Goal: Task Accomplishment & Management: Use online tool/utility

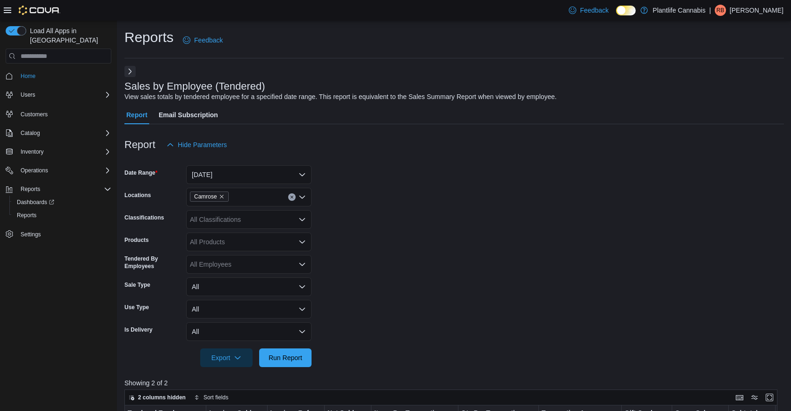
scroll to position [315, 0]
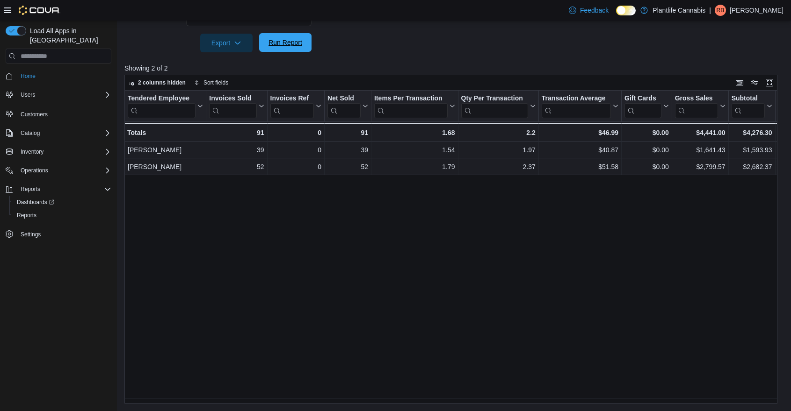
click at [290, 52] on div "Export Run Report" at bounding box center [217, 43] width 187 height 19
click at [294, 42] on span "Run Report" at bounding box center [285, 42] width 34 height 9
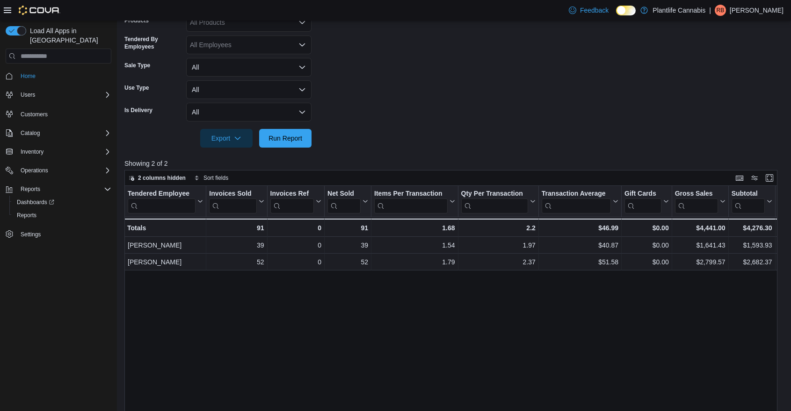
scroll to position [118, 0]
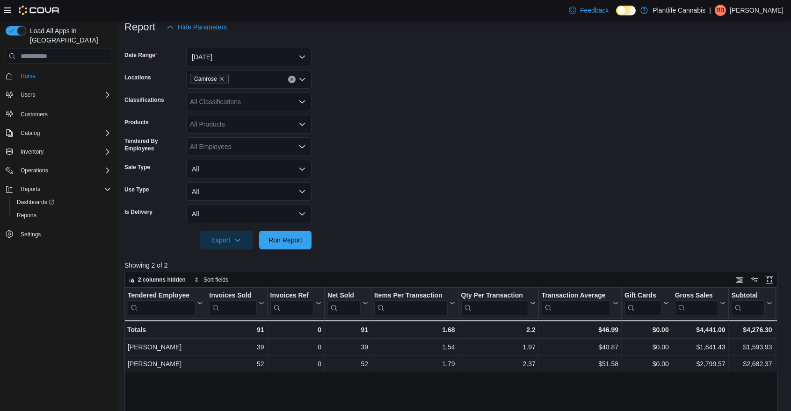
click at [247, 99] on div "All Classifications" at bounding box center [248, 102] width 125 height 19
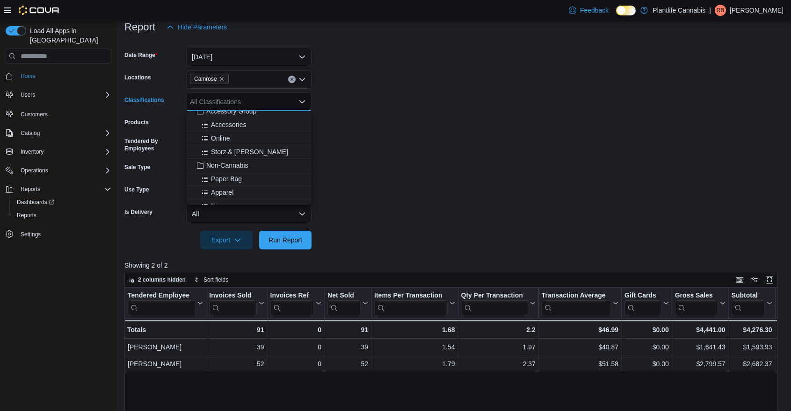
scroll to position [139, 0]
click at [245, 130] on span "Accessories" at bounding box center [228, 127] width 35 height 9
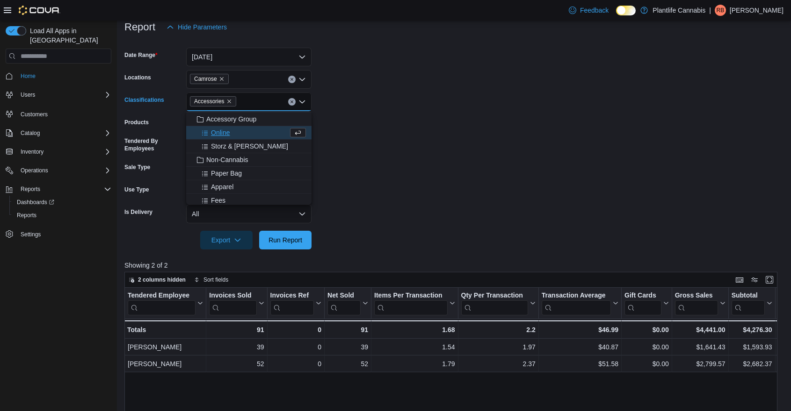
scroll to position [125, 0]
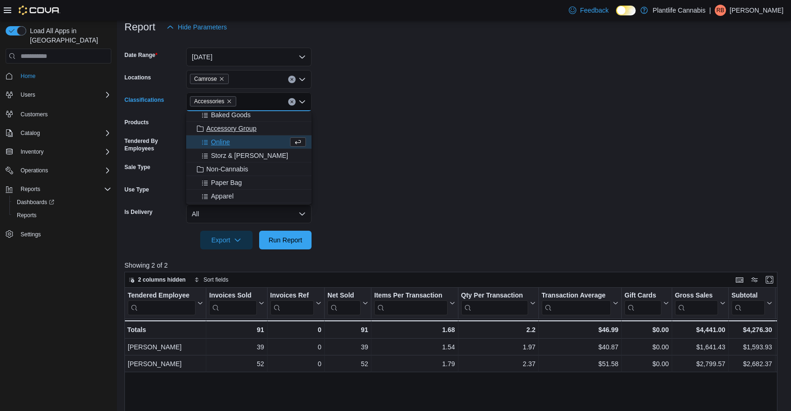
click at [246, 130] on span "Accessory Group" at bounding box center [231, 128] width 50 height 9
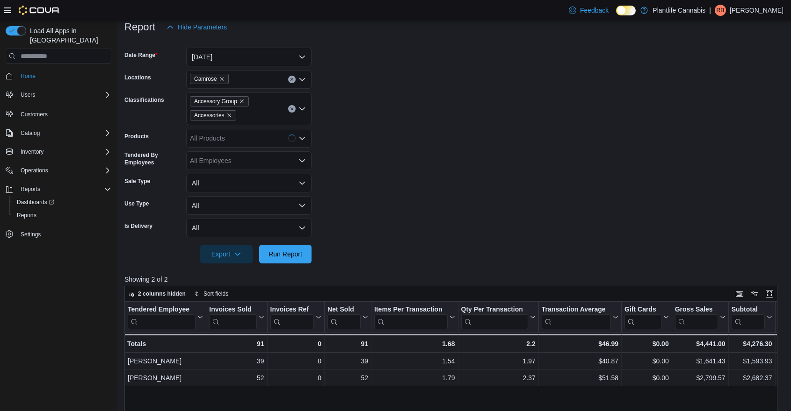
click at [424, 168] on form "Date Range [DATE] Locations Camrose Classifications Accessory Group Accessories…" at bounding box center [453, 149] width 659 height 227
click at [231, 116] on icon "Remove Accessories from selection in this group" at bounding box center [229, 116] width 4 height 4
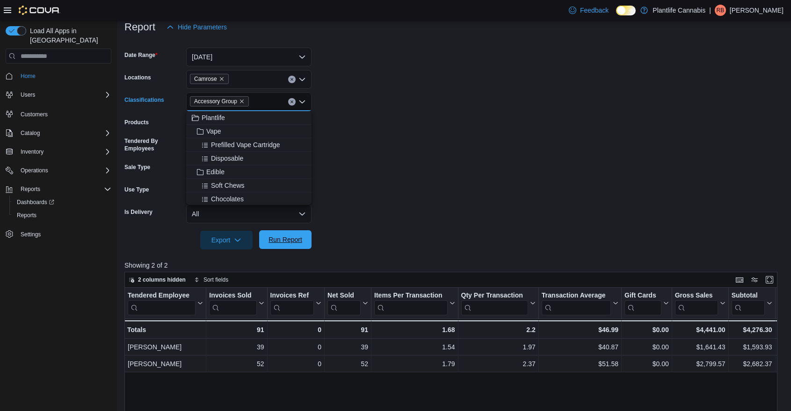
click at [289, 239] on span "Run Report" at bounding box center [285, 239] width 34 height 9
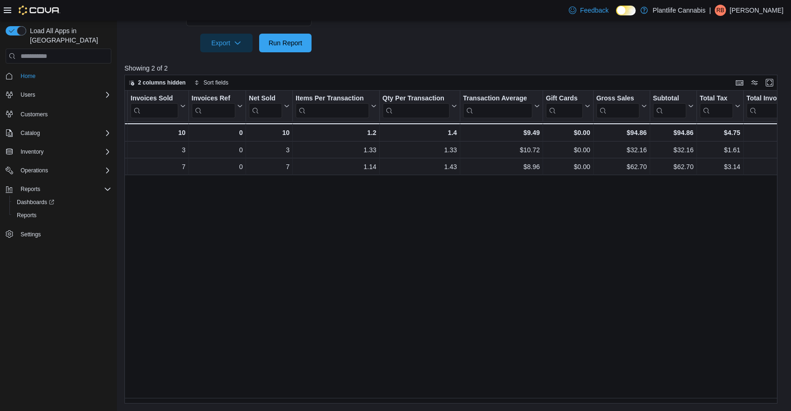
scroll to position [6, 0]
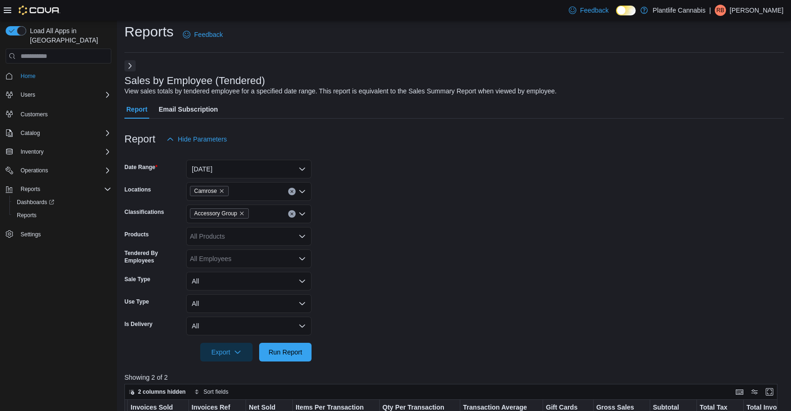
click at [291, 214] on icon "Clear input" at bounding box center [291, 214] width 2 height 2
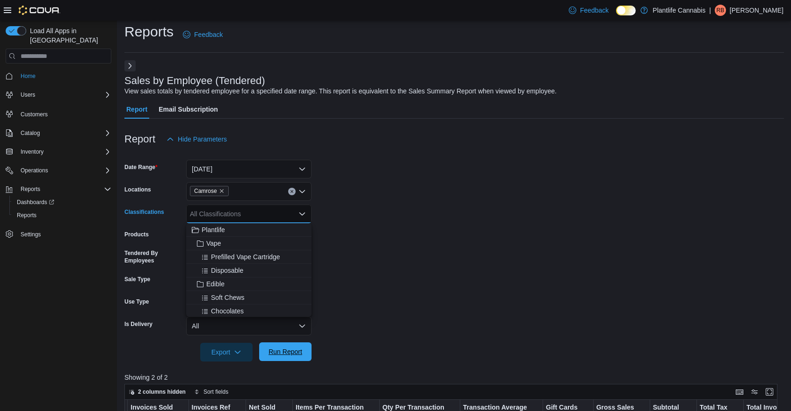
click at [294, 360] on span "Run Report" at bounding box center [285, 352] width 41 height 19
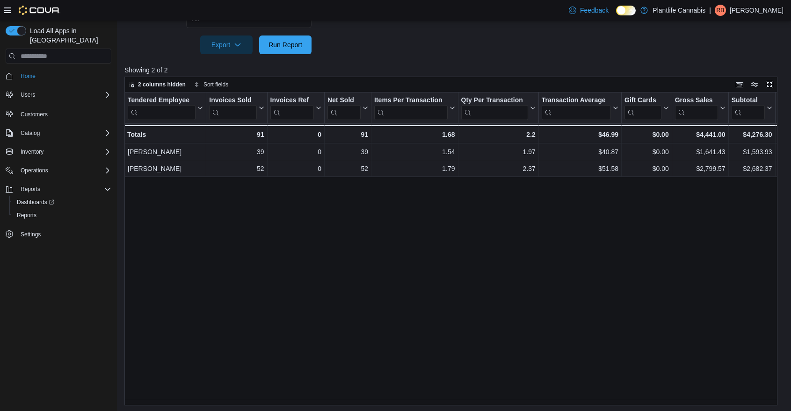
scroll to position [315, 0]
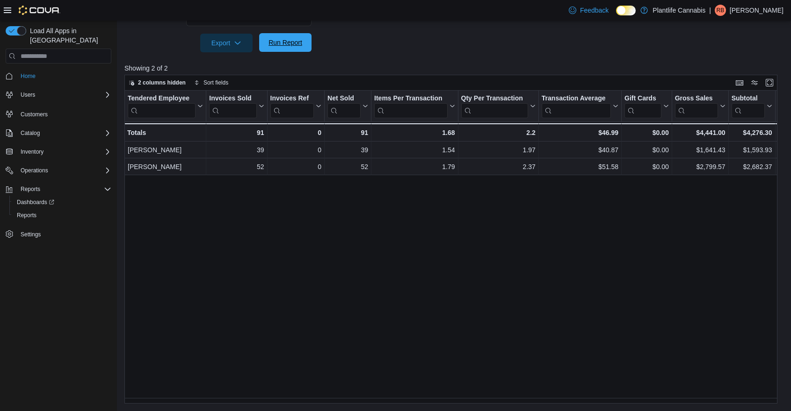
click at [296, 49] on span "Run Report" at bounding box center [285, 42] width 41 height 19
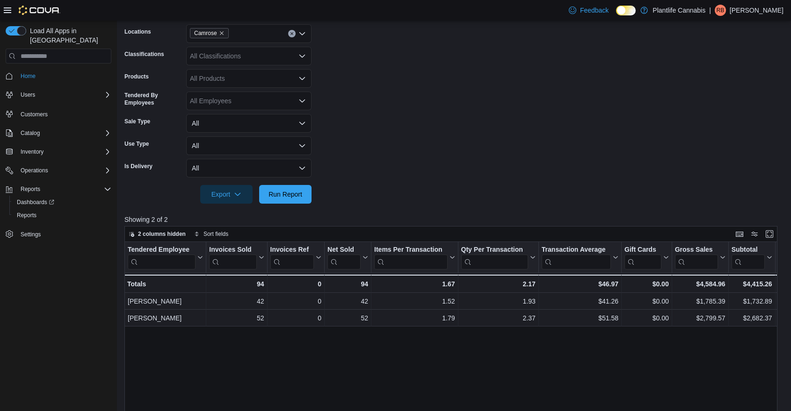
scroll to position [151, 0]
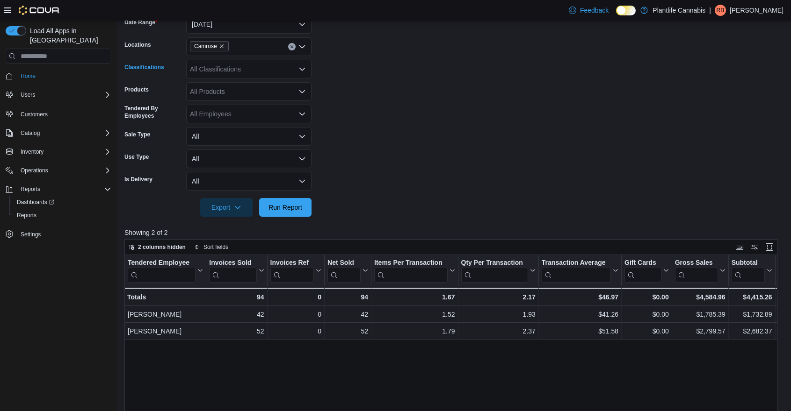
click at [276, 71] on div "All Classifications" at bounding box center [248, 69] width 125 height 19
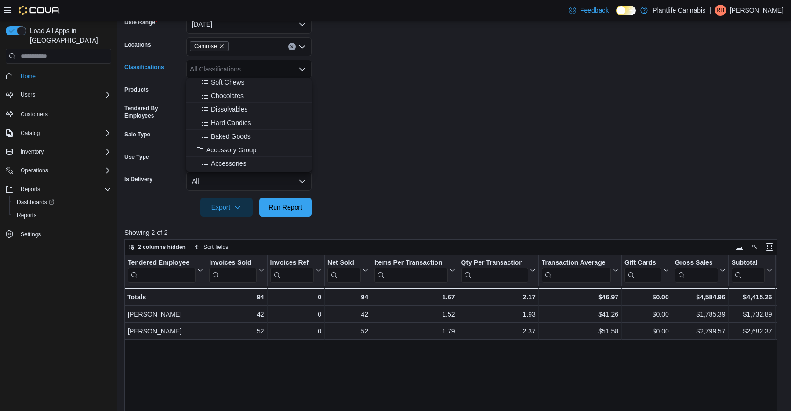
scroll to position [75, 0]
click at [254, 146] on span "Accessory Group" at bounding box center [231, 145] width 50 height 9
click at [273, 208] on span "Run Report" at bounding box center [285, 206] width 34 height 9
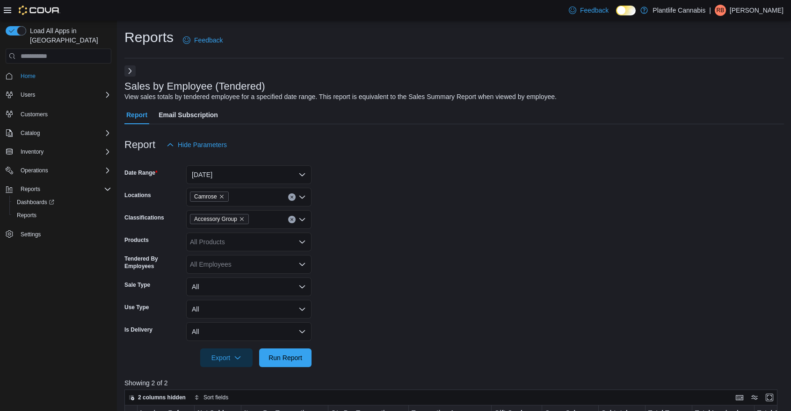
click at [128, 72] on button "Next" at bounding box center [129, 70] width 11 height 11
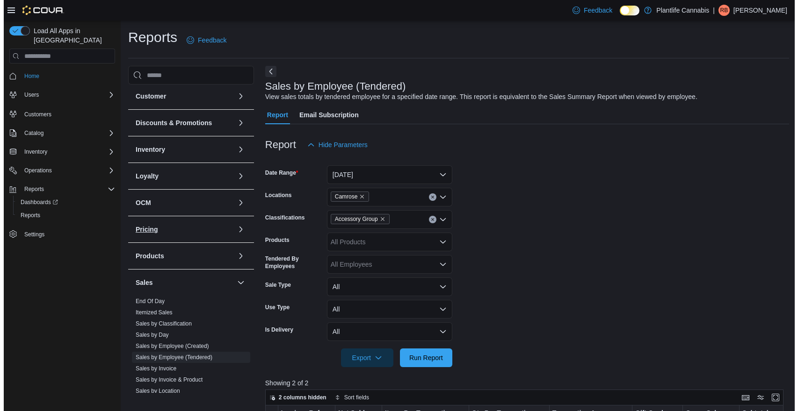
scroll to position [75, 0]
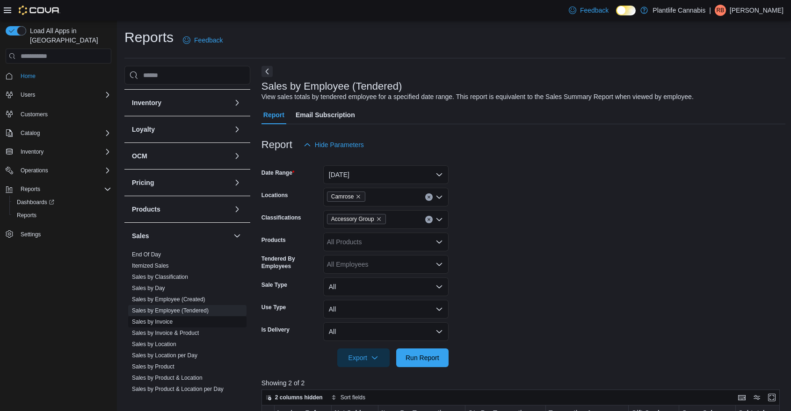
click at [166, 323] on link "Sales by Invoice" at bounding box center [152, 322] width 41 height 7
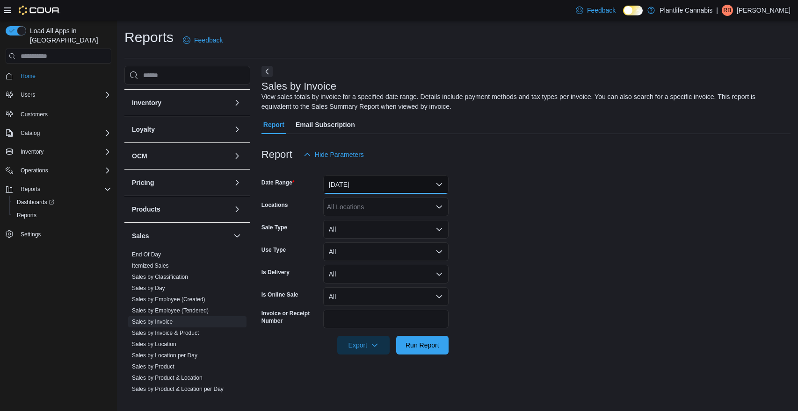
click at [396, 183] on button "[DATE]" at bounding box center [385, 184] width 125 height 19
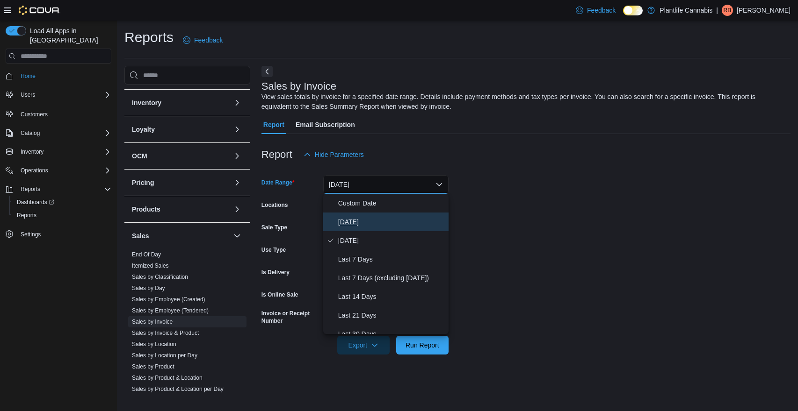
click at [363, 222] on span "[DATE]" at bounding box center [391, 221] width 107 height 11
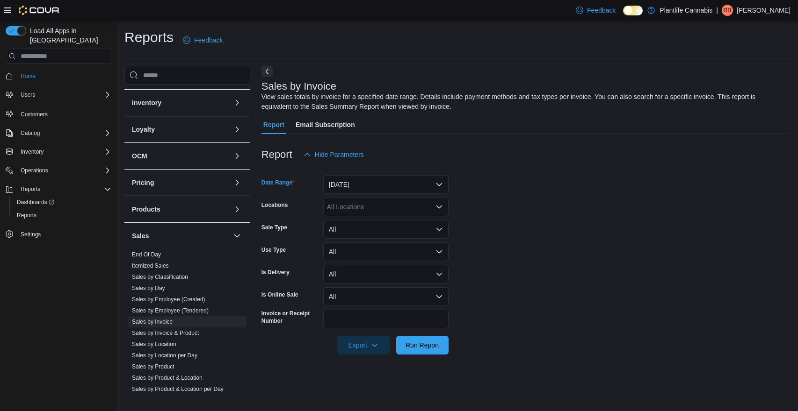
click at [364, 209] on div "All Locations" at bounding box center [385, 207] width 125 height 19
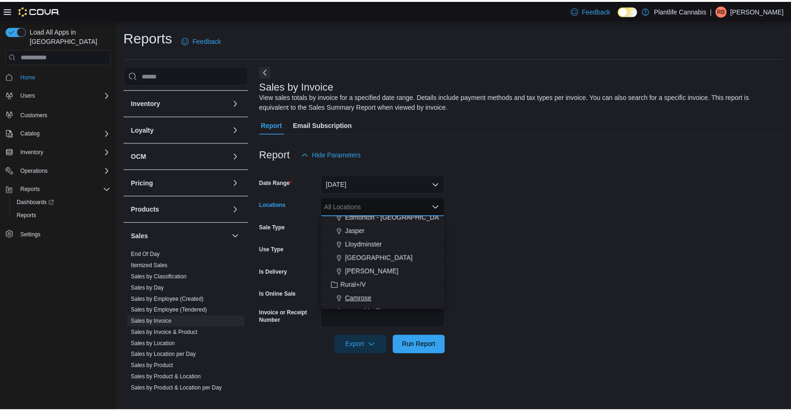
scroll to position [304, 0]
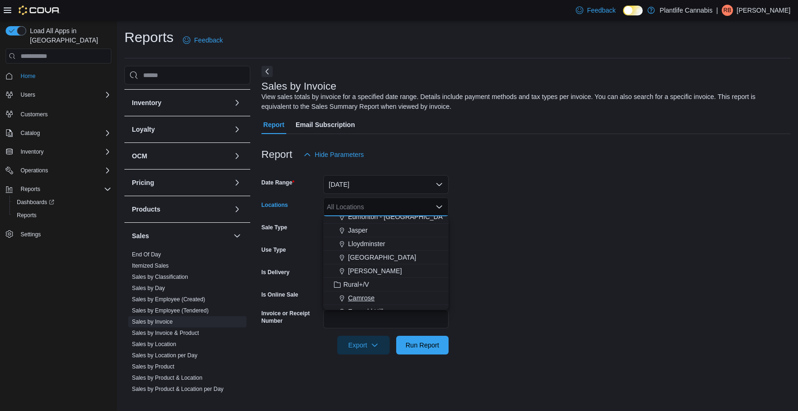
click at [352, 298] on span "Camrose" at bounding box center [361, 298] width 27 height 9
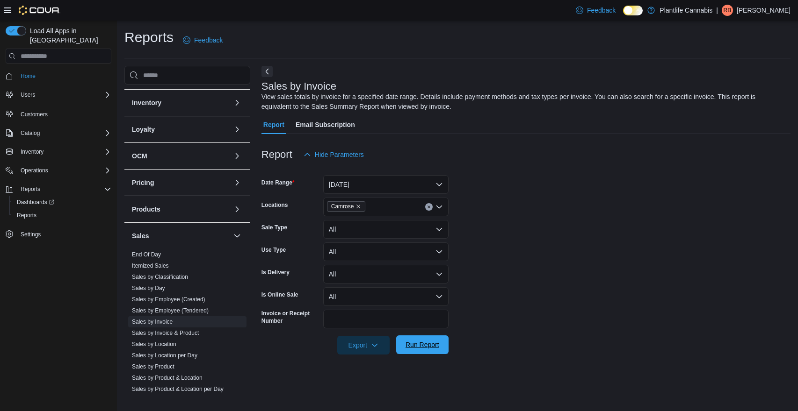
click at [425, 348] on span "Run Report" at bounding box center [422, 344] width 34 height 9
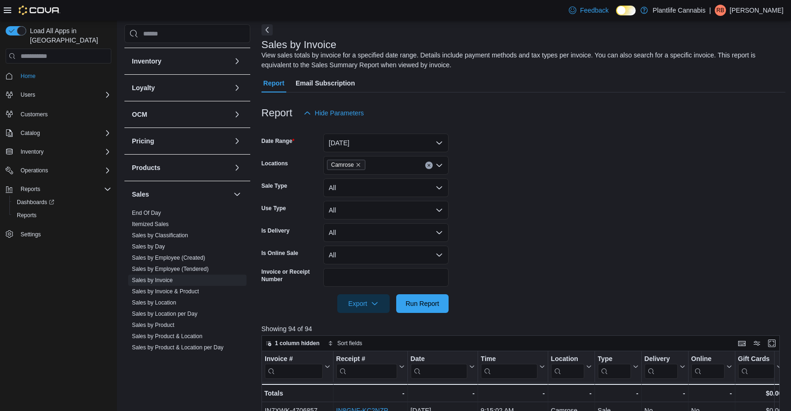
scroll to position [55, 0]
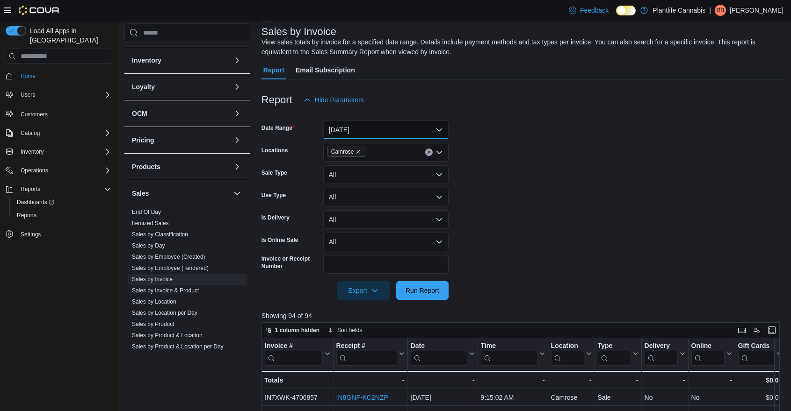
click at [392, 124] on button "[DATE]" at bounding box center [385, 130] width 125 height 19
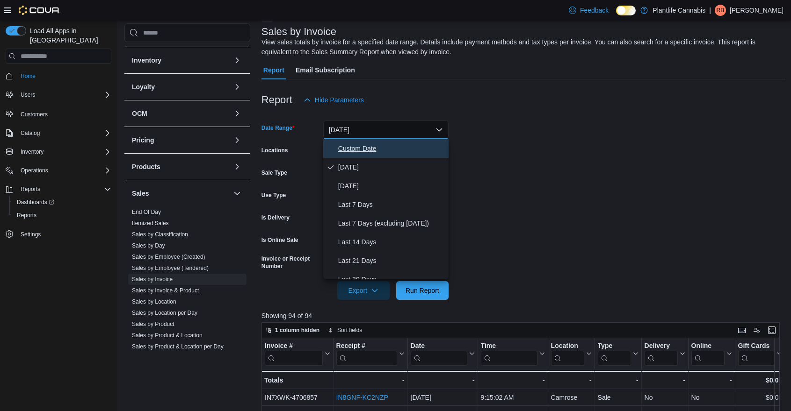
click at [380, 148] on span "Custom Date" at bounding box center [391, 148] width 107 height 11
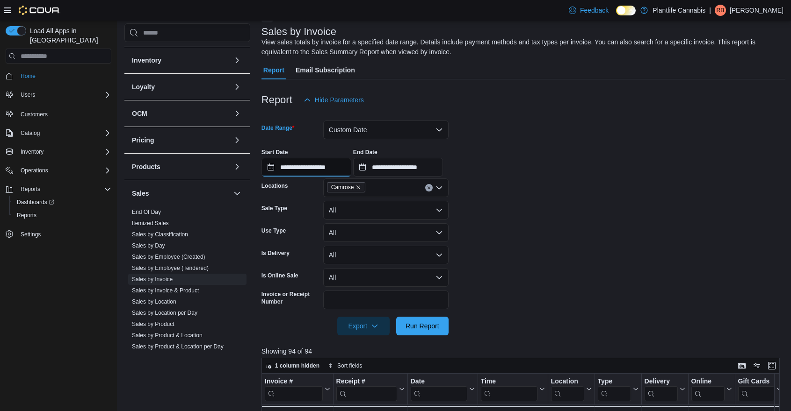
click at [338, 170] on input "**********" at bounding box center [306, 167] width 90 height 19
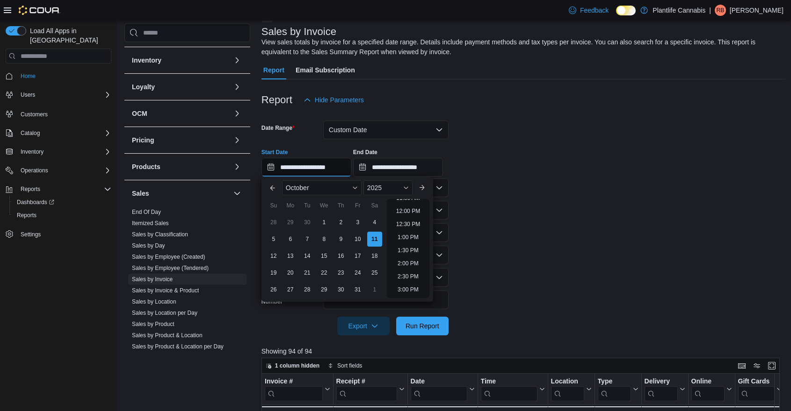
scroll to position [364, 0]
click at [409, 252] on li "3:30 PM" at bounding box center [408, 248] width 29 height 11
type input "**********"
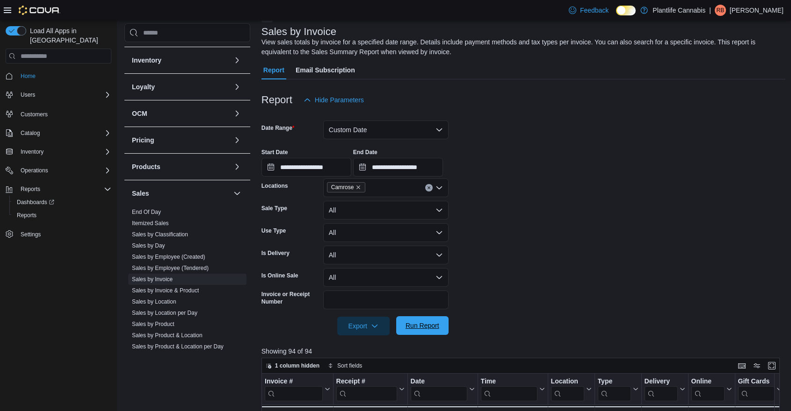
click at [423, 324] on span "Run Report" at bounding box center [422, 325] width 34 height 9
click at [356, 329] on span "Export" at bounding box center [363, 326] width 41 height 19
click at [355, 345] on span "Export to Excel" at bounding box center [364, 344] width 42 height 7
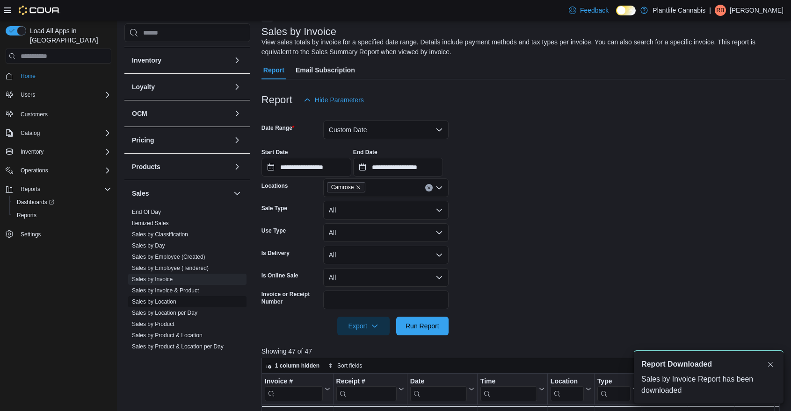
click at [153, 303] on link "Sales by Location" at bounding box center [154, 302] width 44 height 7
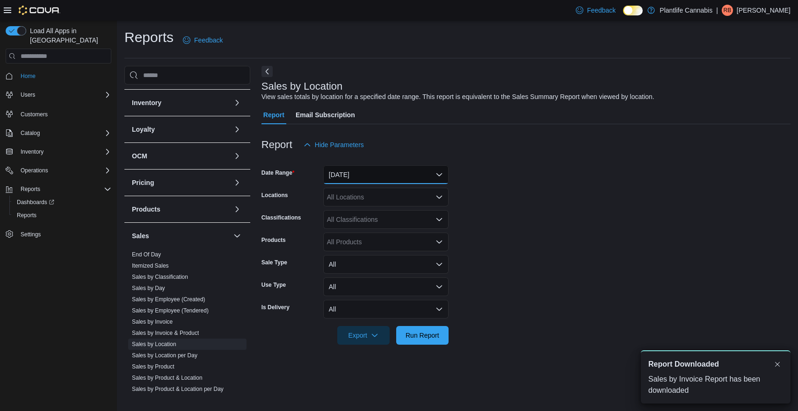
click at [406, 176] on button "[DATE]" at bounding box center [385, 175] width 125 height 19
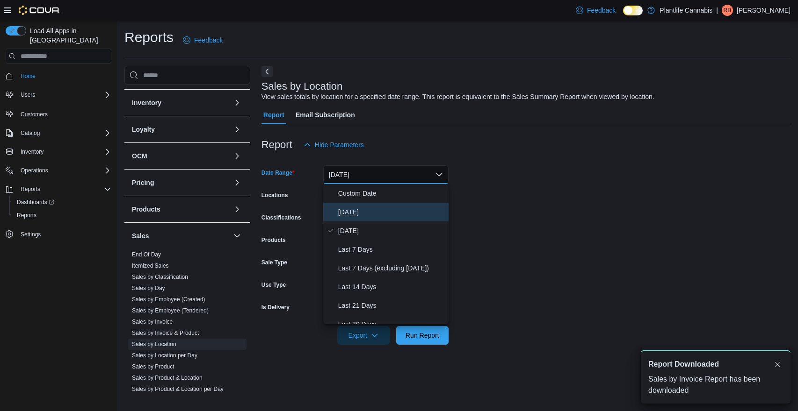
click at [382, 212] on span "[DATE]" at bounding box center [391, 212] width 107 height 11
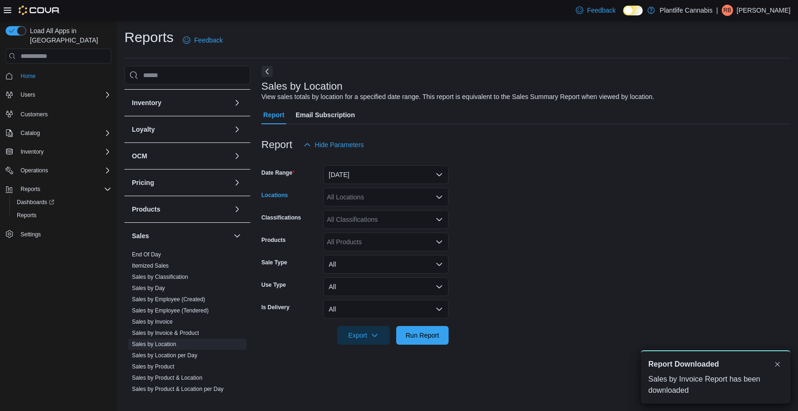
click at [382, 196] on div "All Locations" at bounding box center [385, 197] width 125 height 19
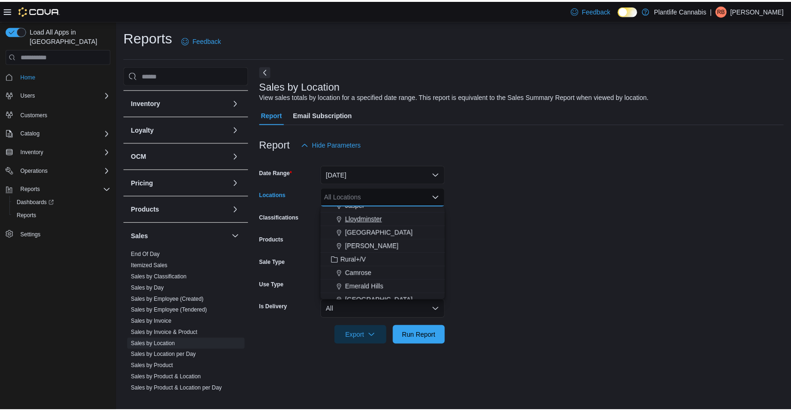
scroll to position [331, 0]
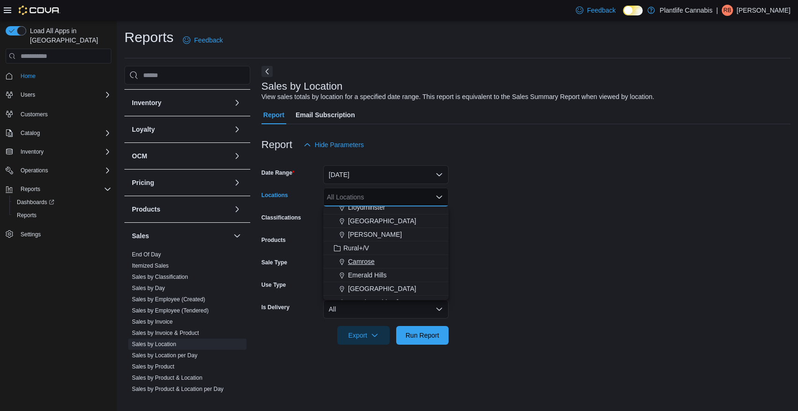
click at [370, 261] on span "Camrose" at bounding box center [361, 261] width 27 height 9
click at [425, 337] on span "Run Report" at bounding box center [422, 335] width 34 height 9
